Goal: Book appointment/travel/reservation

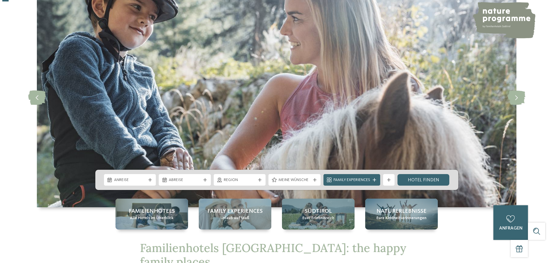
scroll to position [115, 0]
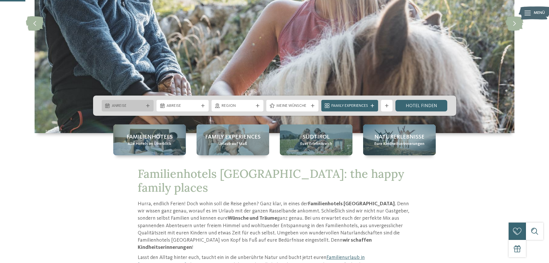
click at [146, 104] on icon at bounding box center [147, 105] width 3 height 3
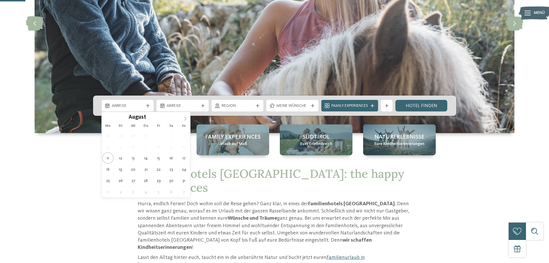
click at [186, 118] on icon at bounding box center [185, 118] width 4 height 4
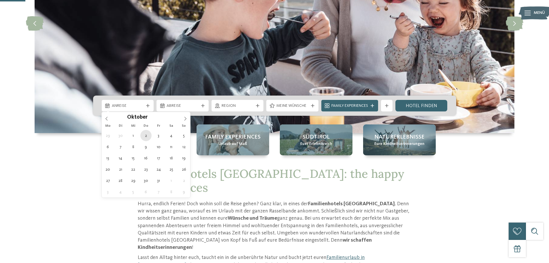
type div "[DATE]"
drag, startPoint x: 145, startPoint y: 135, endPoint x: 186, endPoint y: 112, distance: 46.9
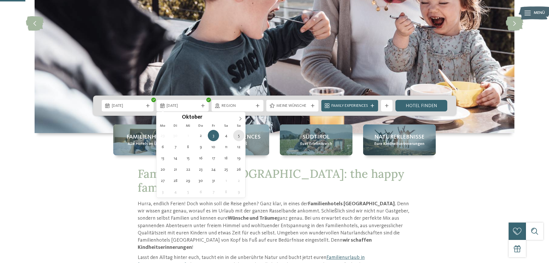
type div "[DATE]"
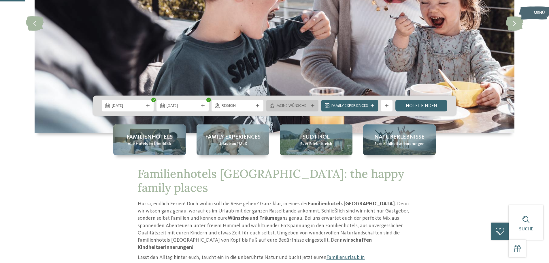
click at [311, 106] on icon at bounding box center [312, 105] width 3 height 3
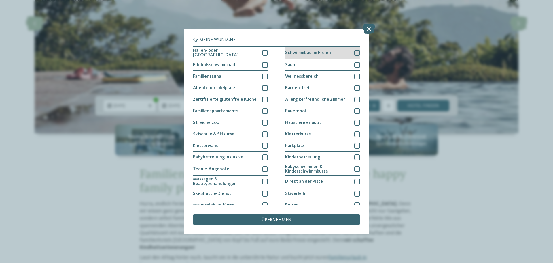
click at [336, 53] on div "Schwimmbad im Freien" at bounding box center [322, 53] width 75 height 12
click at [330, 64] on div "Sauna" at bounding box center [322, 65] width 75 height 12
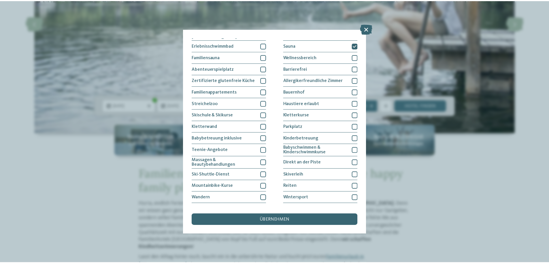
scroll to position [39, 0]
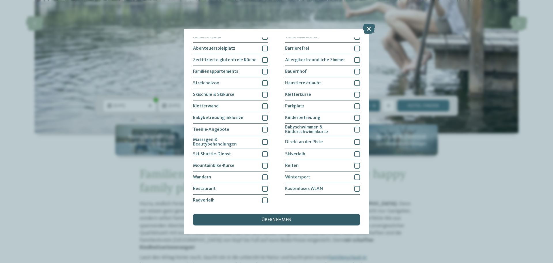
click at [271, 219] on span "übernehmen" at bounding box center [277, 219] width 30 height 5
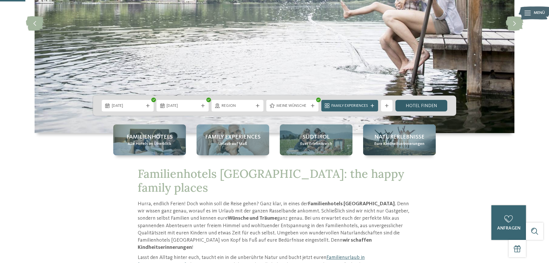
click at [417, 107] on link "Hotel finden" at bounding box center [421, 106] width 52 height 12
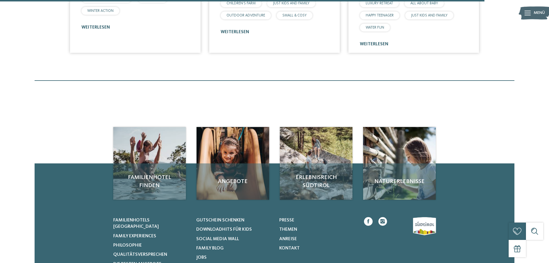
scroll to position [1198, 0]
